Goal: Information Seeking & Learning: Learn about a topic

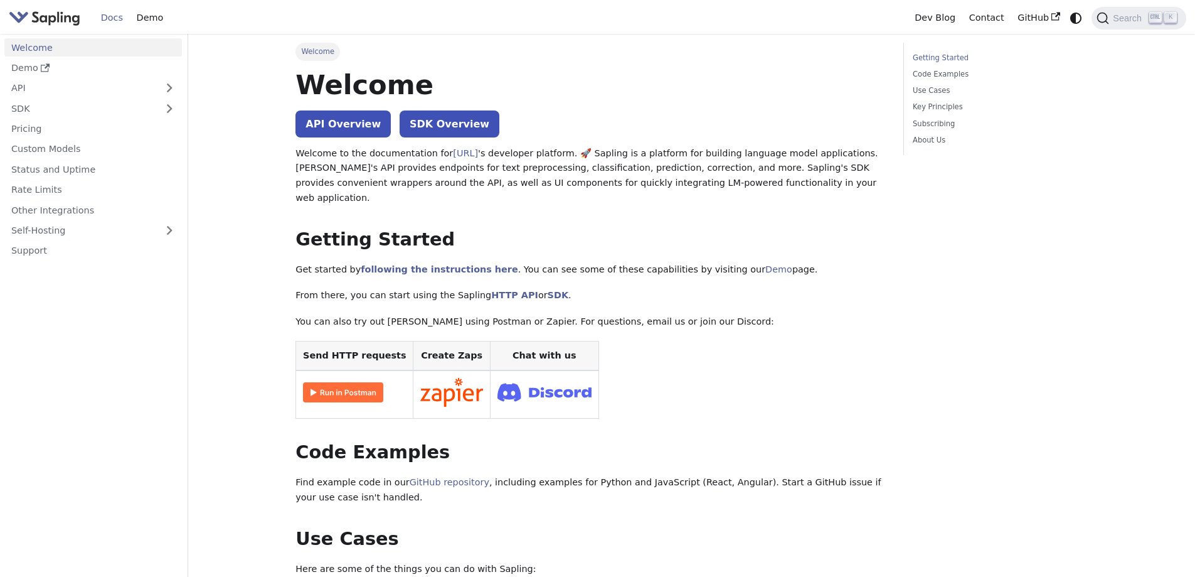
drag, startPoint x: 470, startPoint y: 203, endPoint x: 446, endPoint y: 204, distance: 23.8
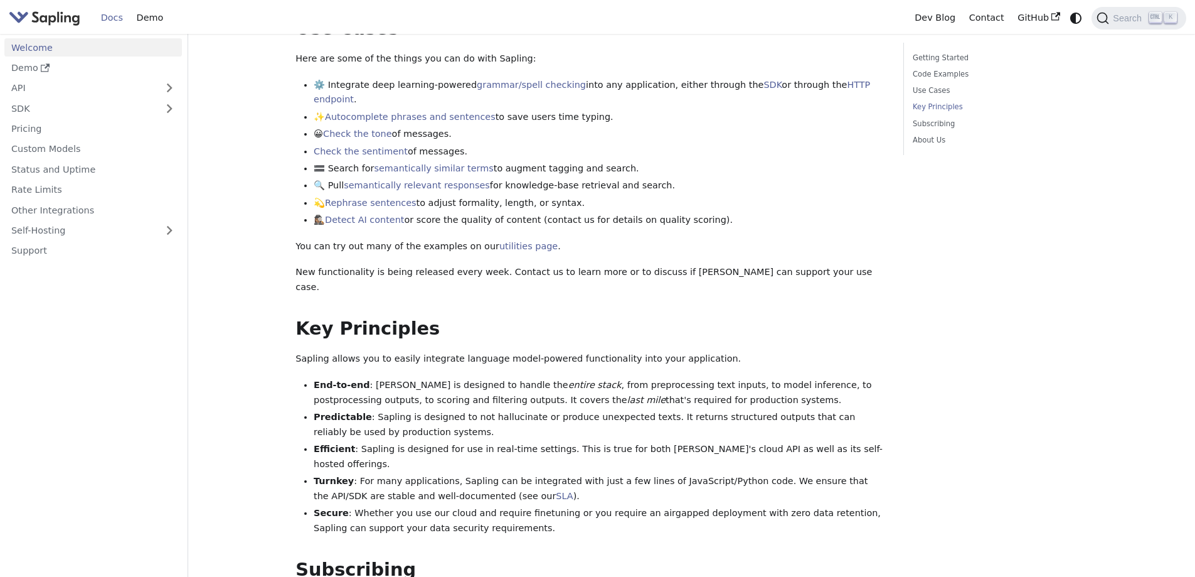
scroll to position [886, 0]
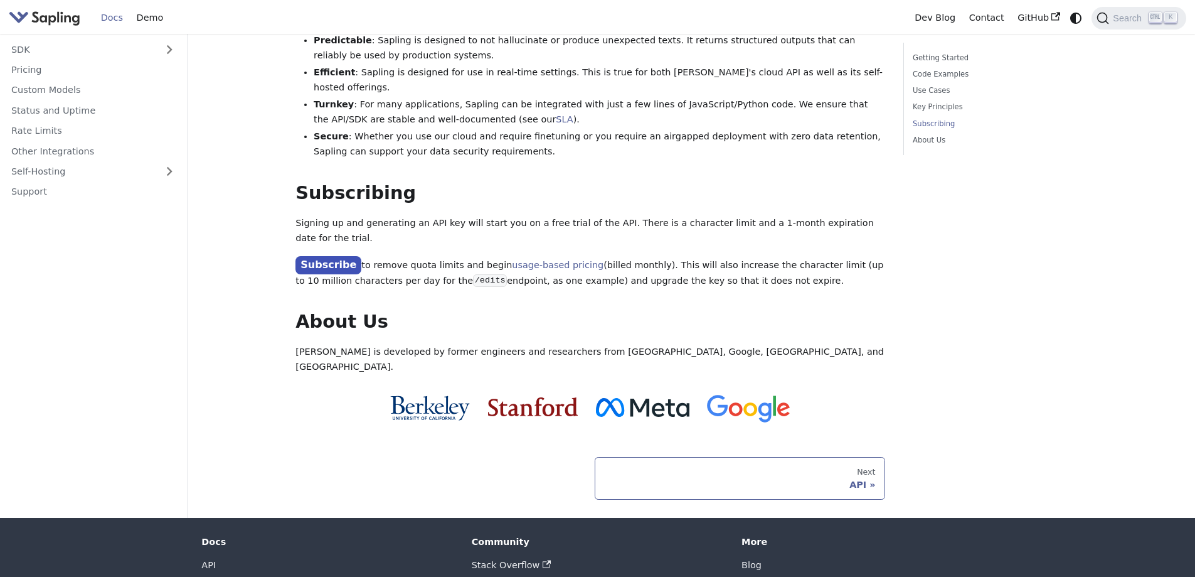
click at [687, 467] on div "Next" at bounding box center [740, 472] width 271 height 10
